Goal: Transaction & Acquisition: Purchase product/service

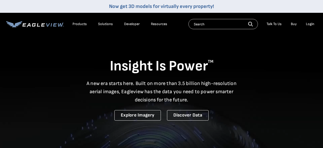
click at [309, 24] on div "Login" at bounding box center [310, 24] width 8 height 5
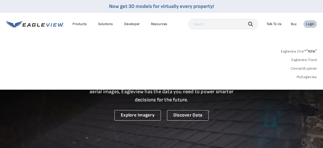
click at [304, 77] on link "MyEagleview" at bounding box center [307, 77] width 20 height 5
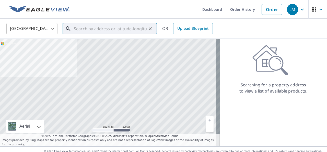
click at [94, 29] on input "text" at bounding box center [110, 28] width 73 height 14
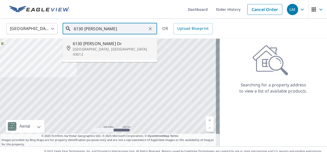
click at [87, 46] on span "6130 [PERSON_NAME] Dr" at bounding box center [113, 43] width 80 height 6
type input "[STREET_ADDRESS][PERSON_NAME][PERSON_NAME]"
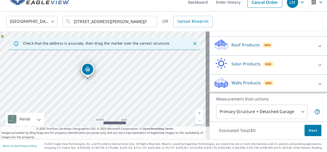
scroll to position [41, 0]
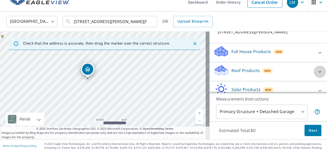
click at [317, 71] on icon at bounding box center [320, 72] width 6 height 6
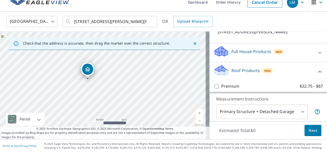
scroll to position [92, 0]
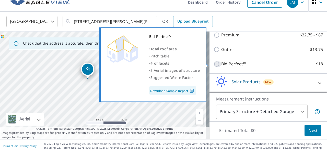
click at [214, 64] on input "Bid Perfect™ $18" at bounding box center [218, 64] width 8 height 6
checkbox input "true"
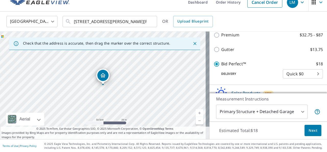
click at [310, 130] on span "Next" at bounding box center [313, 130] width 9 height 6
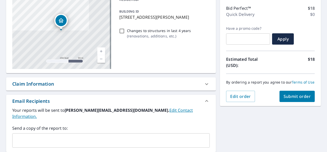
scroll to position [84, 0]
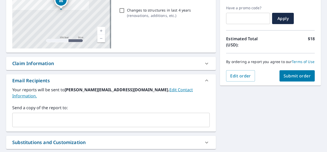
click at [19, 115] on input "text" at bounding box center [107, 120] width 185 height 10
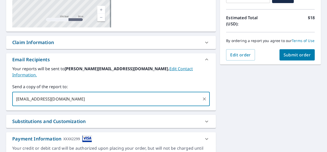
scroll to position [79, 0]
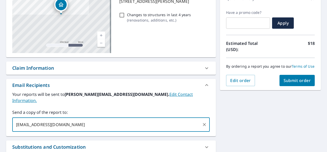
type input "[EMAIL_ADDRESS][DOMAIN_NAME]"
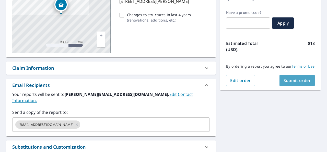
click at [285, 83] on span "Submit order" at bounding box center [297, 80] width 27 height 6
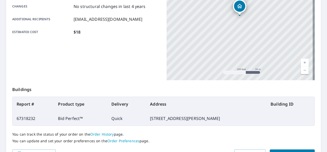
scroll to position [130, 0]
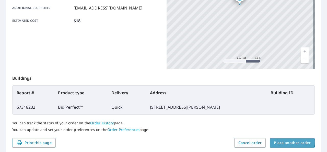
click at [288, 141] on span "Place another order" at bounding box center [292, 142] width 37 height 6
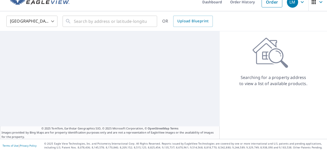
scroll to position [7, 0]
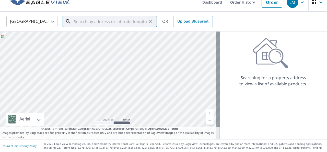
click at [84, 20] on input "text" at bounding box center [110, 21] width 73 height 14
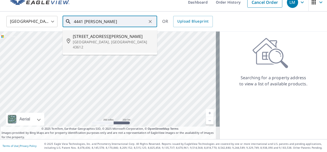
click at [97, 37] on span "[STREET_ADDRESS][PERSON_NAME]" at bounding box center [113, 36] width 80 height 6
type input "[STREET_ADDRESS][PERSON_NAME]"
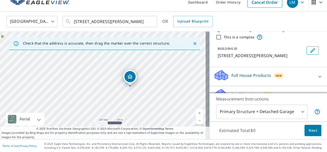
scroll to position [26, 0]
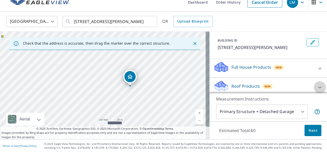
click at [317, 85] on icon at bounding box center [320, 87] width 6 height 6
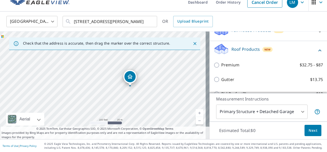
scroll to position [77, 0]
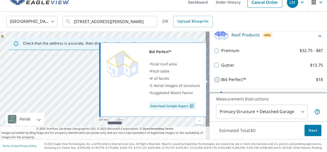
click at [214, 80] on input "Bid Perfect™ $18" at bounding box center [218, 79] width 8 height 6
checkbox input "true"
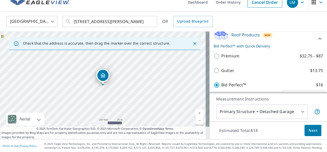
click at [311, 130] on span "Next" at bounding box center [313, 130] width 9 height 6
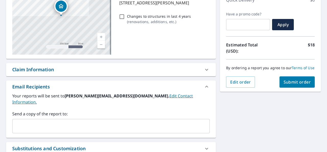
scroll to position [84, 0]
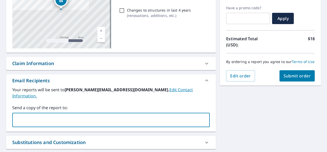
click at [43, 115] on input "text" at bounding box center [107, 120] width 185 height 10
type input "journeyman@toast.net"
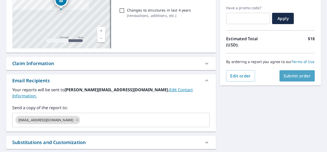
click at [287, 78] on span "Submit order" at bounding box center [297, 76] width 27 height 6
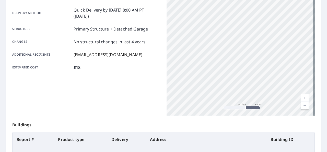
drag, startPoint x: 237, startPoint y: 89, endPoint x: 231, endPoint y: 33, distance: 56.0
click at [231, 33] on div "4441 Vermaas Ave Toledo, OH 43612" at bounding box center [241, 51] width 148 height 128
drag, startPoint x: 244, startPoint y: 94, endPoint x: 243, endPoint y: 55, distance: 39.1
click at [243, 55] on div "4441 Vermaas Ave Toledo, OH 43612" at bounding box center [241, 51] width 148 height 128
drag, startPoint x: 246, startPoint y: 15, endPoint x: 265, endPoint y: 141, distance: 126.6
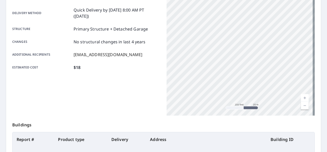
click at [265, 141] on div "Order details Product type Bid Perfect™ Delivery method Quick Delivery by 9/8/2…" at bounding box center [163, 84] width 315 height 232
click at [250, 66] on div "4441 Vermaas Ave Toledo, OH 43612" at bounding box center [241, 51] width 148 height 128
drag, startPoint x: 255, startPoint y: 38, endPoint x: 260, endPoint y: 83, distance: 45.3
click at [260, 83] on div "4441 Vermaas Ave Toledo, OH 43612" at bounding box center [241, 51] width 148 height 128
drag, startPoint x: 260, startPoint y: 10, endPoint x: 253, endPoint y: 70, distance: 60.2
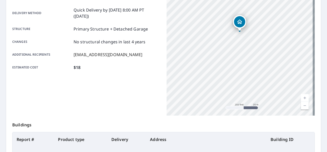
click at [253, 70] on div "4441 Vermaas Ave Toledo, OH 43612" at bounding box center [241, 51] width 148 height 128
drag, startPoint x: 252, startPoint y: 48, endPoint x: 252, endPoint y: 71, distance: 23.5
click at [252, 71] on div "4441 Vermaas Ave Toledo, OH 43612" at bounding box center [241, 51] width 148 height 128
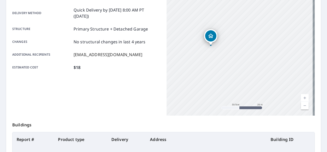
drag, startPoint x: 235, startPoint y: 30, endPoint x: 215, endPoint y: 2, distance: 34.5
click at [215, 2] on div "4441 Vermaas Ave Toledo, OH 43612" at bounding box center [241, 51] width 148 height 128
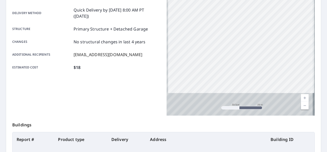
drag, startPoint x: 241, startPoint y: 81, endPoint x: 239, endPoint y: -4, distance: 84.4
click at [239, 0] on html "LM LM Dashboard Order History Order LM Order Submitted Order details Product ty…" at bounding box center [163, 76] width 327 height 152
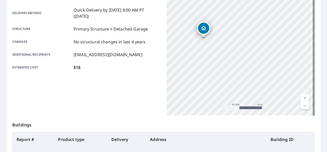
click at [234, 74] on div "4441 Vermaas Ave Toledo, OH 43612" at bounding box center [241, 51] width 148 height 128
drag, startPoint x: 232, startPoint y: 100, endPoint x: 237, endPoint y: -20, distance: 119.7
click at [237, 0] on html "LM LM Dashboard Order History Order LM Order Submitted Order details Product ty…" at bounding box center [163, 76] width 327 height 152
click at [247, 12] on div "4441 Vermaas Ave Toledo, OH 43612" at bounding box center [241, 51] width 148 height 128
drag, startPoint x: 244, startPoint y: 102, endPoint x: 241, endPoint y: -10, distance: 112.0
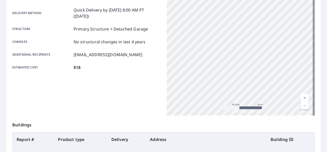
click at [241, 0] on html "LM LM Dashboard Order History Order LM Order Submitted Order details Product ty…" at bounding box center [163, 76] width 327 height 152
click at [251, 40] on div "4441 Vermaas Ave Toledo, OH 43612" at bounding box center [241, 51] width 148 height 128
drag, startPoint x: 252, startPoint y: 81, endPoint x: 240, endPoint y: -10, distance: 91.8
click at [240, 0] on html "LM LM Dashboard Order History Order LM Order Submitted Order details Product ty…" at bounding box center [163, 76] width 327 height 152
click at [240, 24] on div "4441 Vermaas Ave Toledo, OH 43612" at bounding box center [241, 51] width 148 height 128
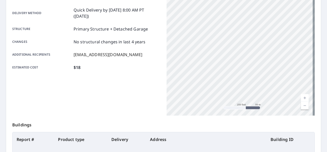
drag, startPoint x: 241, startPoint y: 77, endPoint x: 234, endPoint y: 26, distance: 51.4
click at [234, 26] on div "4441 Vermaas Ave Toledo, OH 43612" at bounding box center [241, 51] width 148 height 128
drag, startPoint x: 190, startPoint y: 41, endPoint x: 214, endPoint y: 52, distance: 25.8
click at [214, 52] on div "4441 Vermaas Ave Toledo, OH 43612" at bounding box center [241, 51] width 148 height 128
drag, startPoint x: 210, startPoint y: 19, endPoint x: 239, endPoint y: 90, distance: 77.3
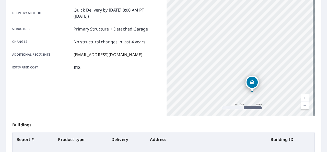
click at [239, 90] on div "4441 Vermaas Ave Toledo, OH 43612" at bounding box center [241, 51] width 148 height 128
drag, startPoint x: 234, startPoint y: 18, endPoint x: 292, endPoint y: 117, distance: 114.7
click at [292, 117] on div "Order details Product type Bid Perfect™ Delivery method Quick Delivery by 9/8/2…" at bounding box center [163, 84] width 315 height 232
click at [263, 80] on div "4441 Vermaas Ave Toledo, OH 43612" at bounding box center [241, 51] width 148 height 128
drag, startPoint x: 214, startPoint y: 17, endPoint x: 242, endPoint y: 84, distance: 73.0
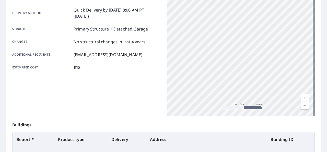
click at [242, 84] on div "4441 Vermaas Ave Toledo, OH 43612" at bounding box center [241, 51] width 148 height 128
drag, startPoint x: 238, startPoint y: 32, endPoint x: 255, endPoint y: 70, distance: 41.9
click at [255, 70] on div "4441 Vermaas Ave Toledo, OH 43612" at bounding box center [241, 51] width 148 height 128
drag, startPoint x: 278, startPoint y: 52, endPoint x: 226, endPoint y: 47, distance: 52.1
click at [225, 47] on div "4441 Vermaas Ave Toledo, OH 43612" at bounding box center [241, 51] width 148 height 128
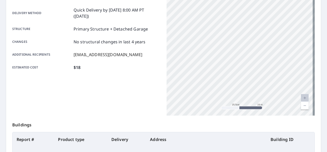
drag, startPoint x: 273, startPoint y: 96, endPoint x: 255, endPoint y: 47, distance: 51.9
click at [255, 45] on div "4441 Vermaas Ave Toledo, OH 43612" at bounding box center [241, 51] width 148 height 128
drag, startPoint x: 255, startPoint y: 97, endPoint x: 254, endPoint y: 83, distance: 14.9
click at [254, 83] on div "4441 Vermaas Ave Toledo, OH 43612" at bounding box center [241, 51] width 148 height 128
drag, startPoint x: 247, startPoint y: 93, endPoint x: 319, endPoint y: 72, distance: 74.9
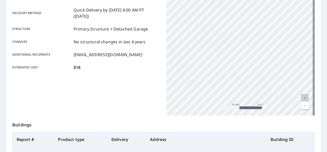
click at [319, 72] on main "Order details Product type Bid Perfect™ Delivery method Quick Delivery by 9/8/2…" at bounding box center [163, 83] width 327 height 241
click at [240, 71] on div "4441 Vermaas Ave Toledo, OH 43612" at bounding box center [241, 51] width 148 height 128
drag, startPoint x: 173, startPoint y: 73, endPoint x: 327, endPoint y: 64, distance: 154.4
click at [327, 64] on div "Dashboard Order History Order LM Order Submitted Order details Product type Bid…" at bounding box center [163, 76] width 327 height 152
click at [298, 72] on div "4441 Vermaas Ave Toledo, OH 43612" at bounding box center [241, 51] width 148 height 128
